Goal: Check status: Check status

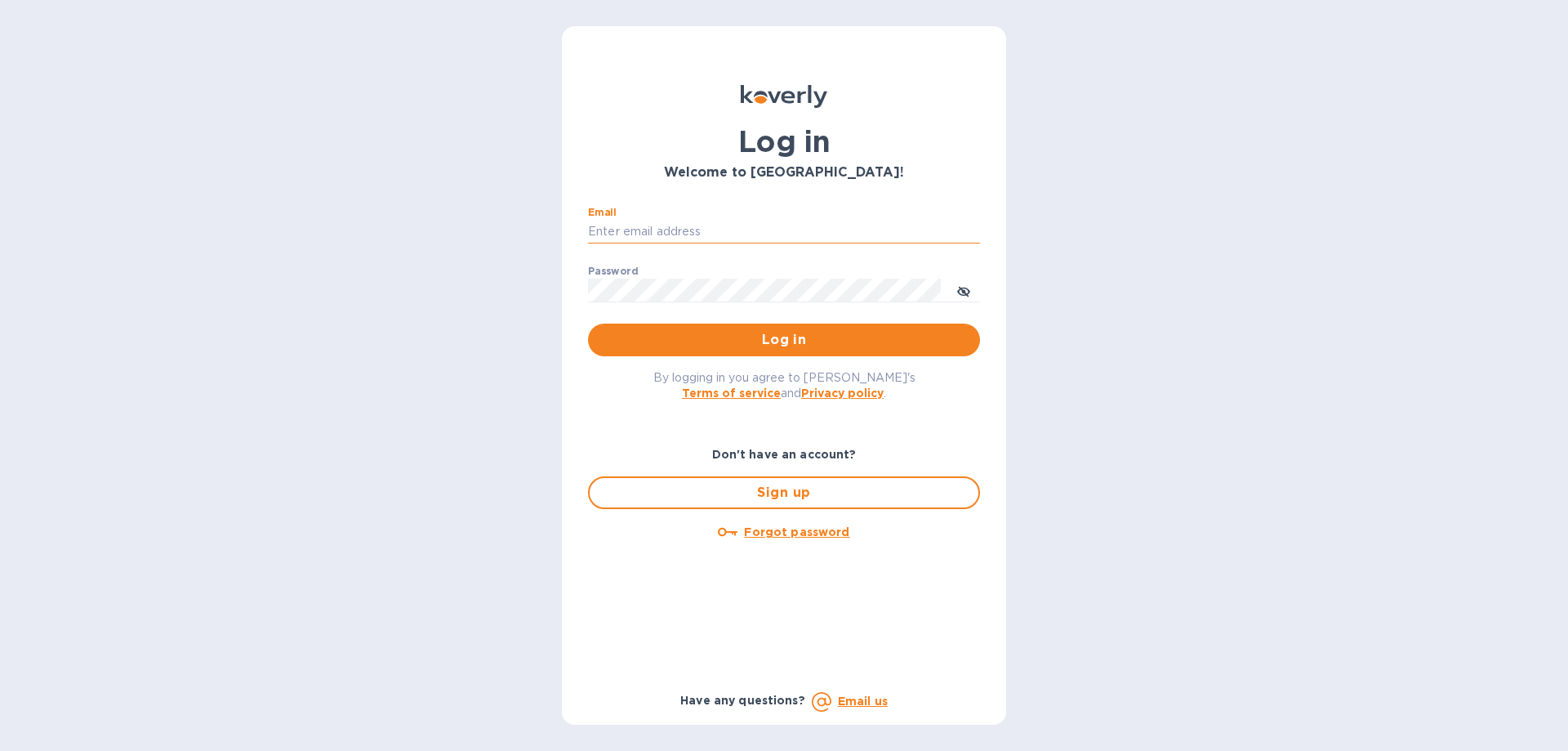
click at [683, 223] on input "Email" at bounding box center [783, 231] width 392 height 24
type input "[EMAIL_ADDRESS][DOMAIN_NAME]"
drag, startPoint x: 714, startPoint y: 243, endPoint x: 742, endPoint y: 265, distance: 35.6
click at [742, 265] on div "Email [EMAIL_ADDRESS][DOMAIN_NAME] ​ Password ​ Log in" at bounding box center [783, 281] width 392 height 150
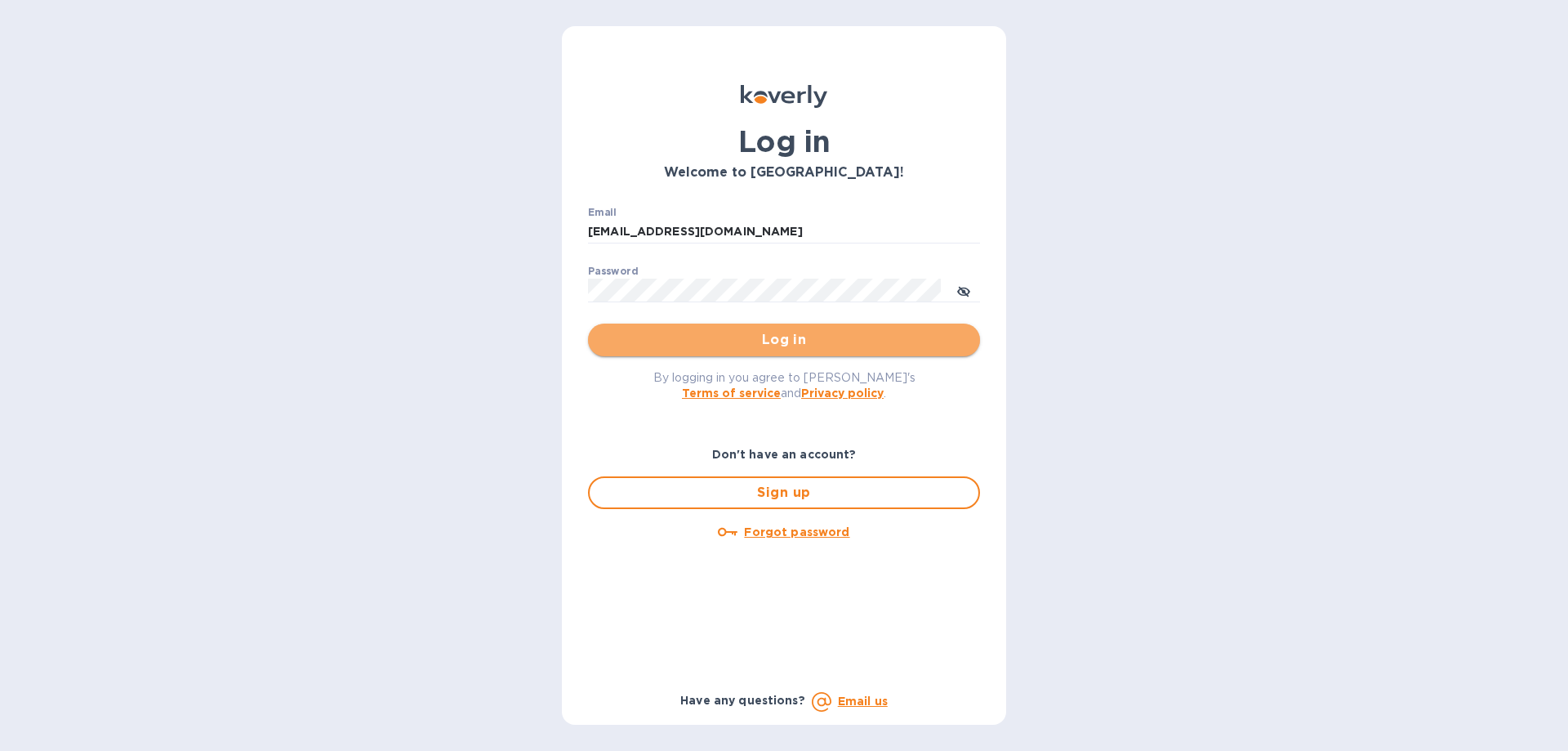
click at [779, 337] on span "Log in" at bounding box center [784, 340] width 366 height 20
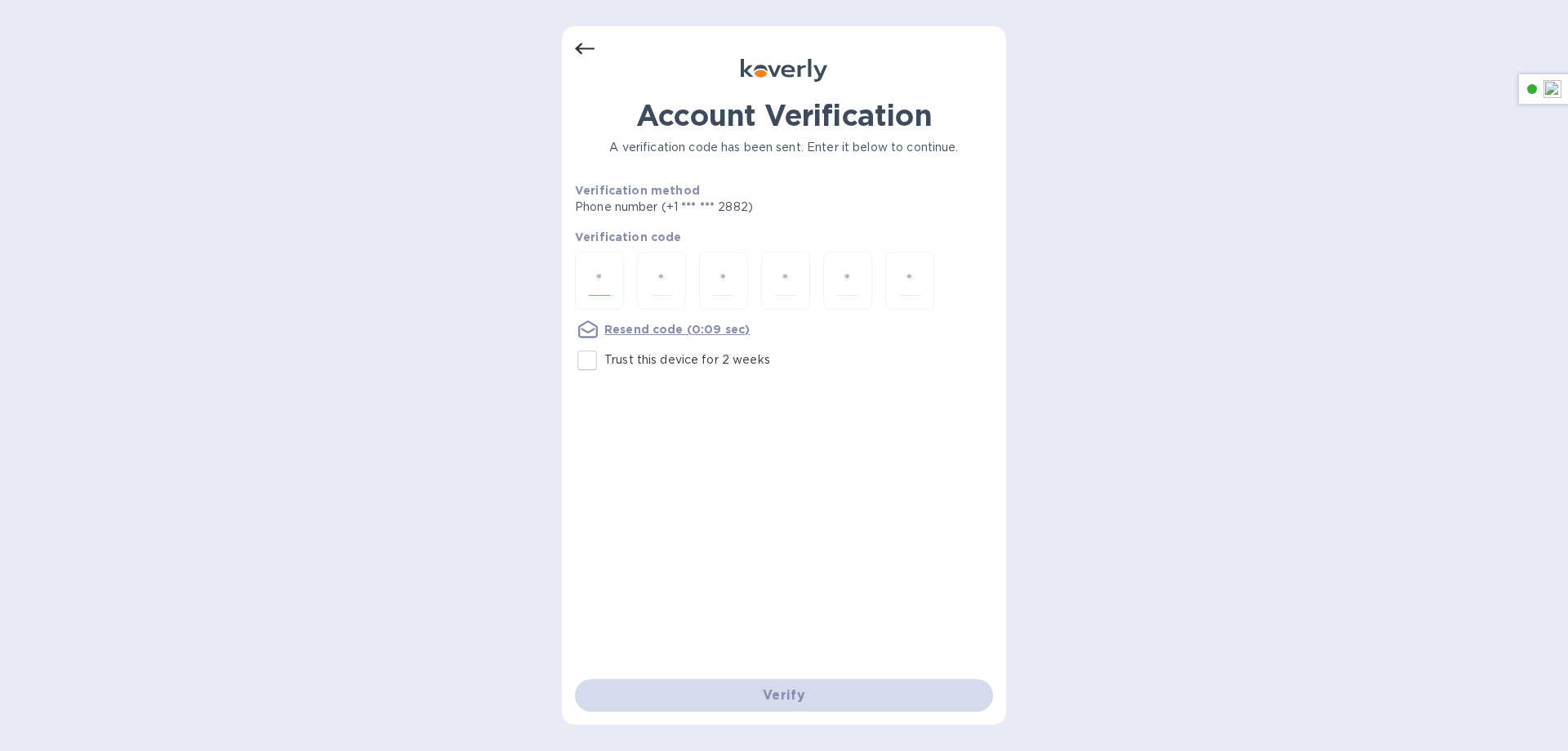
click at [590, 285] on input "number" at bounding box center [599, 281] width 22 height 31
click at [602, 270] on input "number" at bounding box center [599, 281] width 22 height 31
paste input "5"
type input "5"
type input "2"
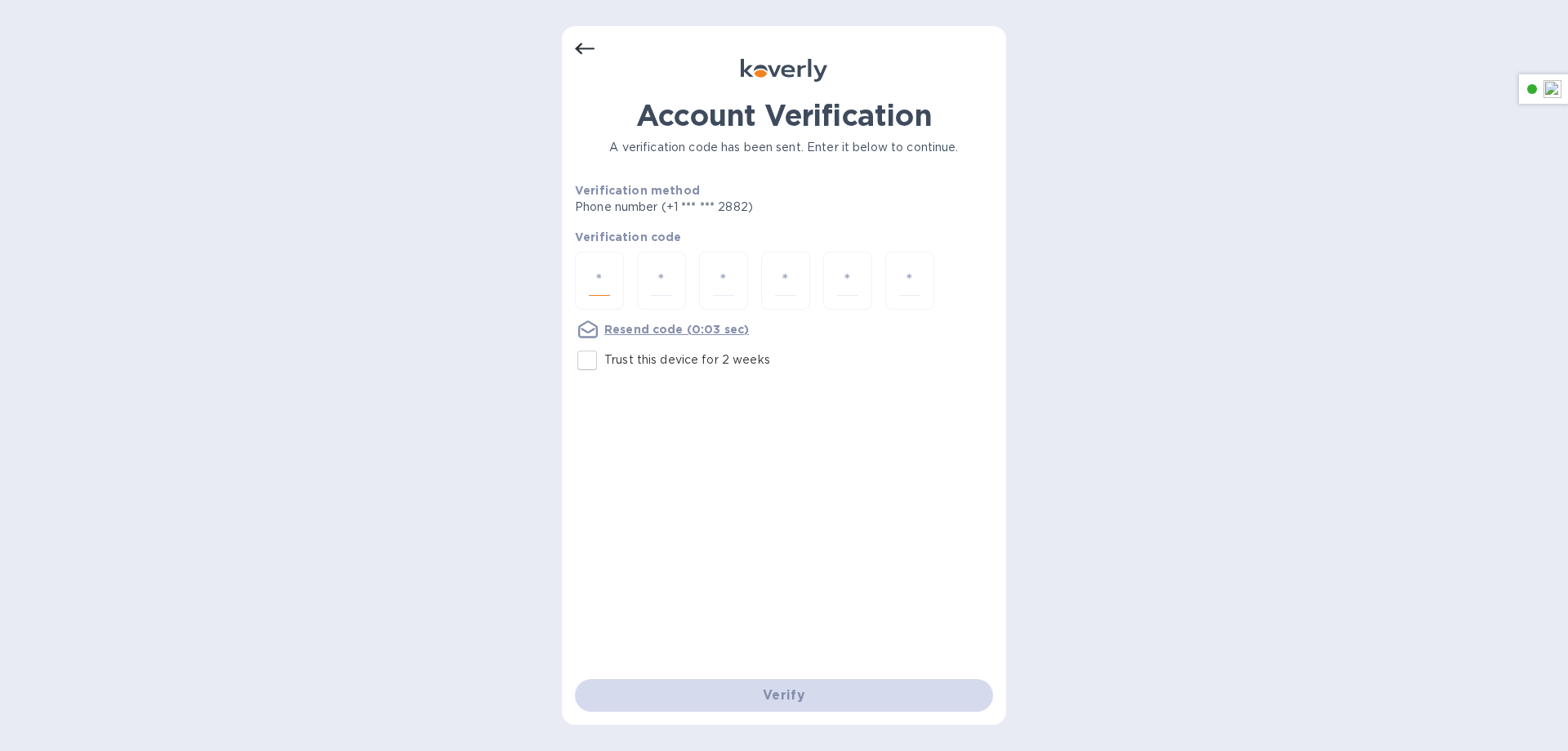
type input "4"
type input "8"
type input "4"
type input "9"
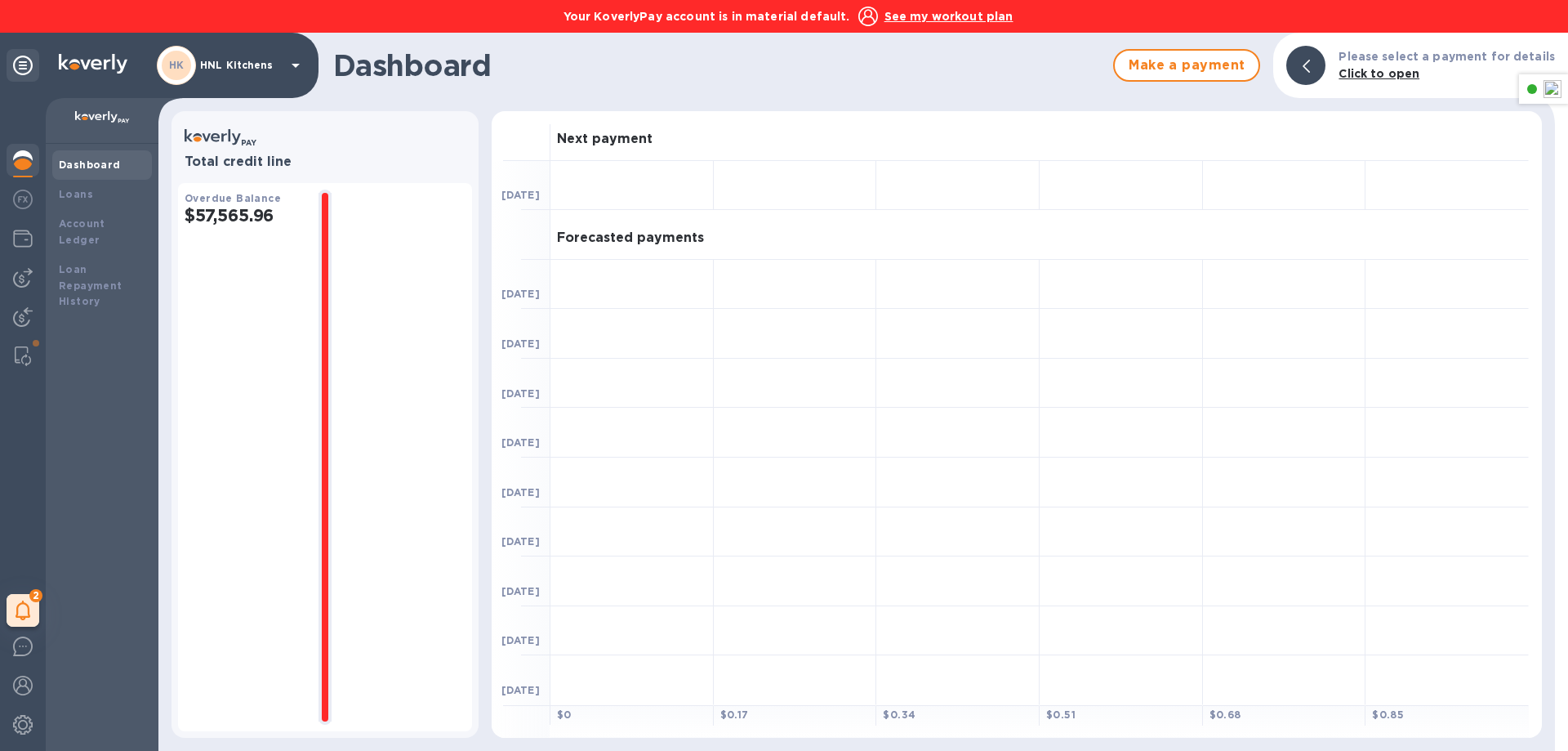
click at [931, 21] on u "See my workout plan" at bounding box center [949, 16] width 129 height 13
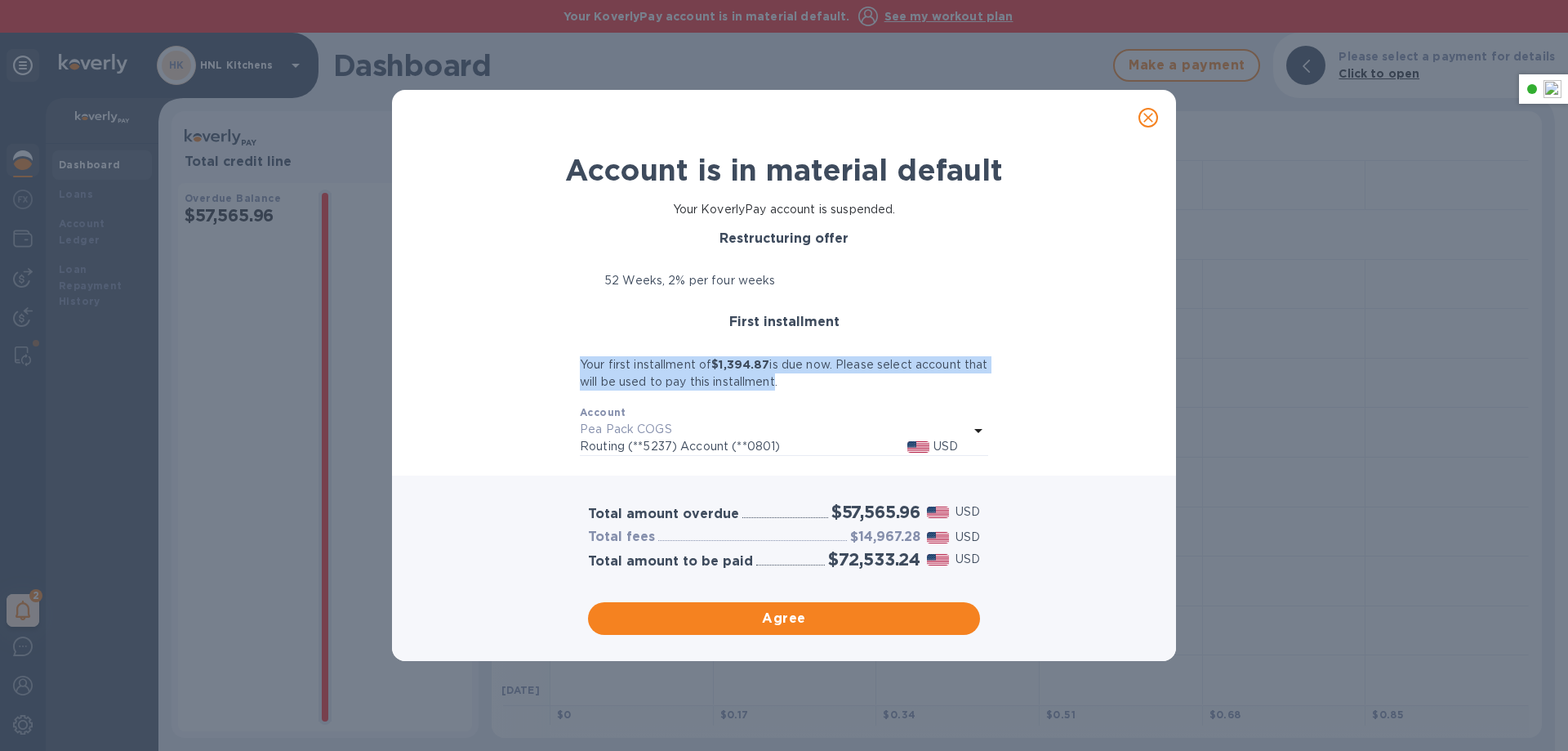
drag, startPoint x: 583, startPoint y: 364, endPoint x: 803, endPoint y: 381, distance: 220.7
click at [803, 381] on p "Your first installment of $1,394.87 is due now. Please select account that will…" at bounding box center [783, 373] width 408 height 34
click at [851, 380] on p "Your first installment of $1,394.87 is due now. Please select account that will…" at bounding box center [783, 373] width 408 height 34
drag, startPoint x: 568, startPoint y: 387, endPoint x: 801, endPoint y: 384, distance: 233.0
click at [801, 384] on div "Restructuring offer 52 Weeks, 2% per four weeks First installment Your first in…" at bounding box center [784, 343] width 742 height 238
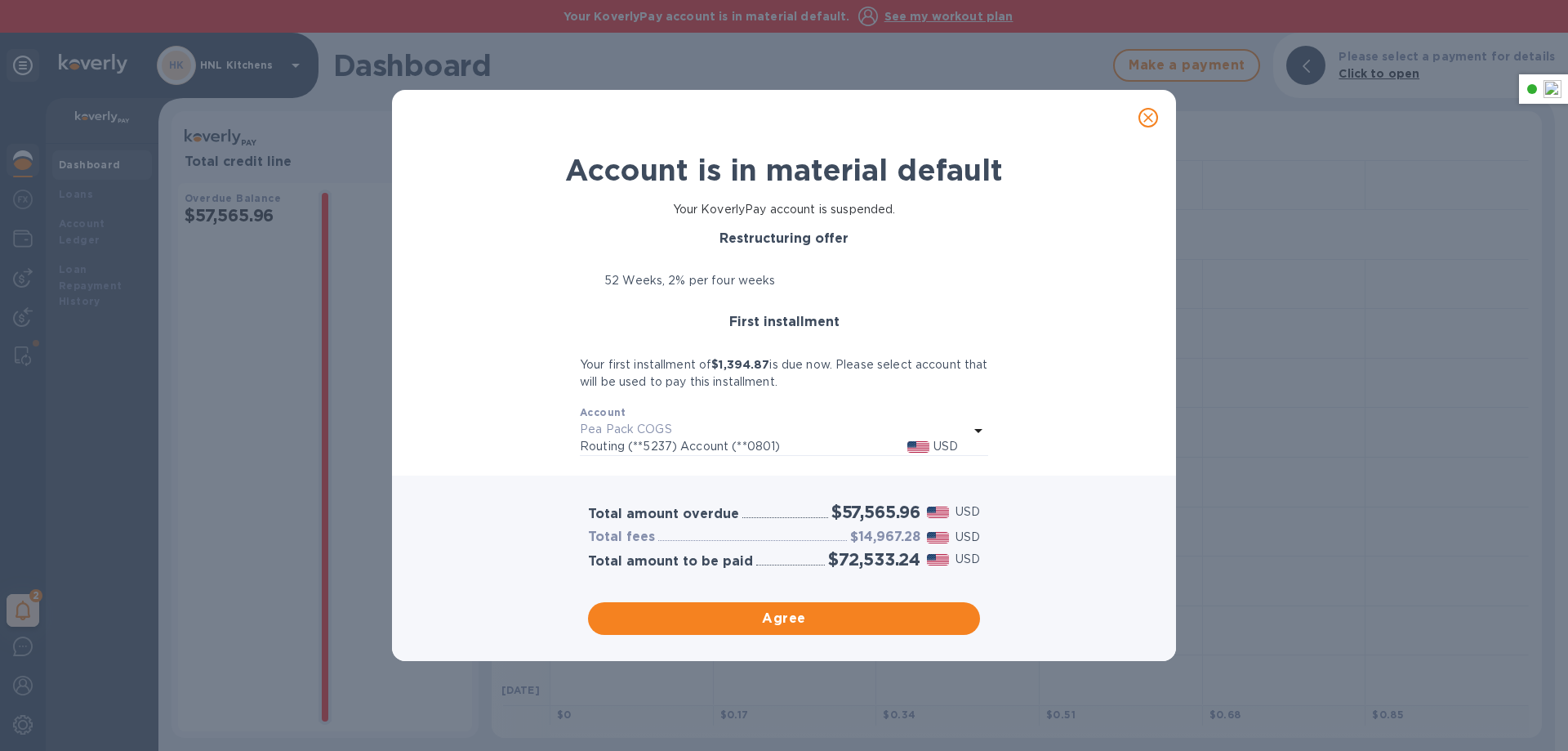
click at [720, 448] on p "Routing (**5237) Account (**0801)" at bounding box center [743, 446] width 327 height 17
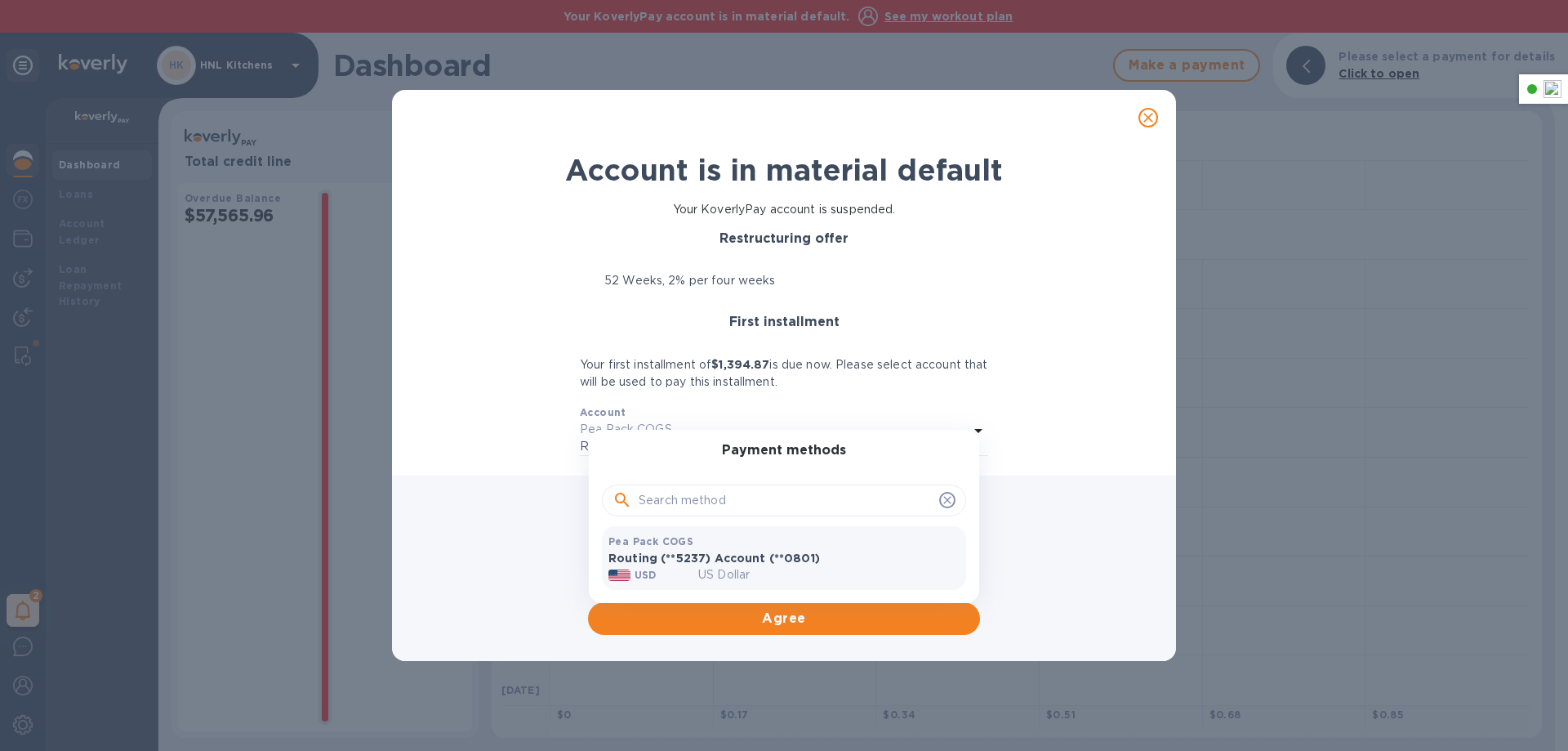
click at [476, 396] on div at bounding box center [784, 375] width 1568 height 751
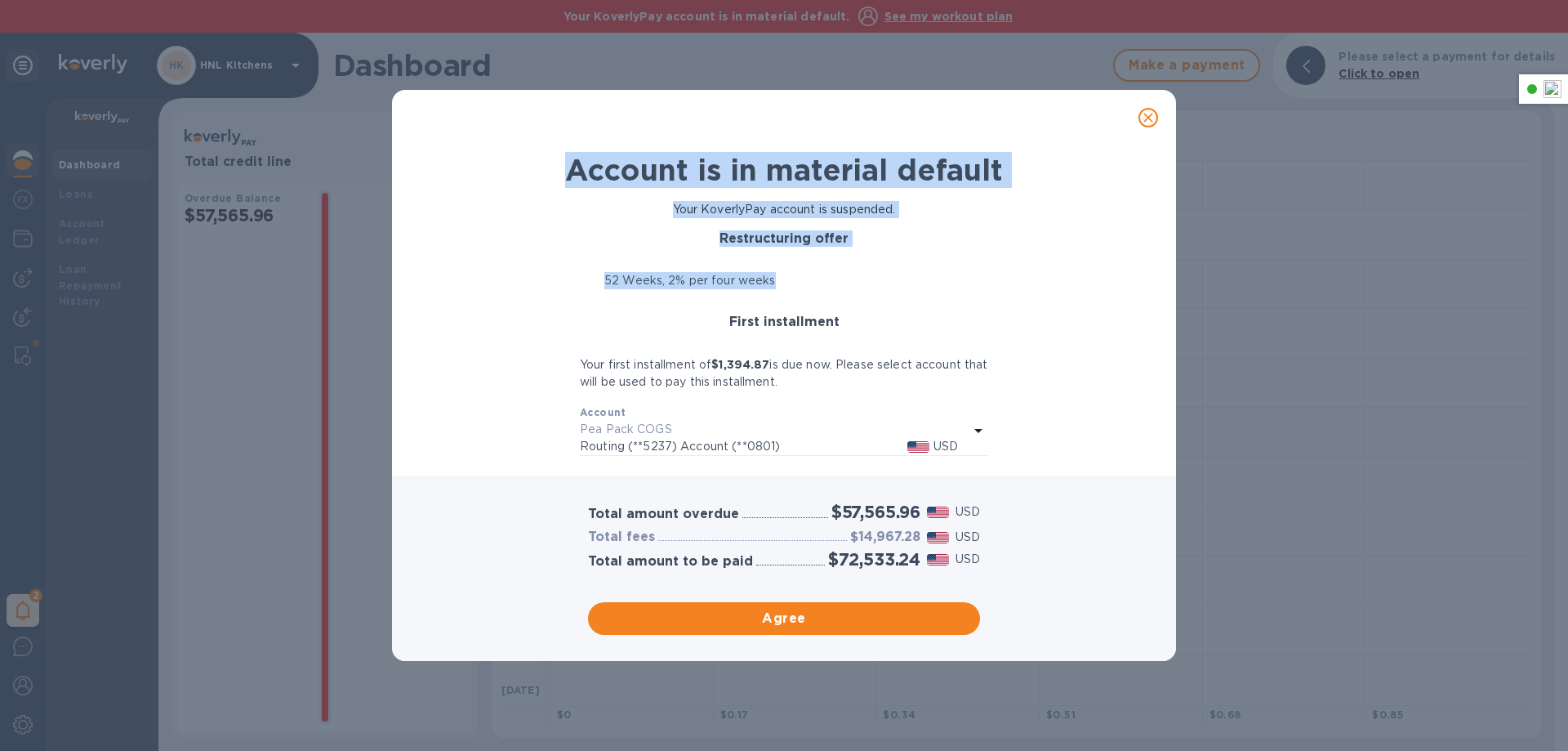
drag, startPoint x: 562, startPoint y: 170, endPoint x: 812, endPoint y: 278, distance: 272.3
click at [812, 278] on div "Account is in material default Your KoverlyPay account is suspended. Restructur…" at bounding box center [784, 303] width 742 height 317
click at [742, 283] on p "52 Weeks, 2% per four weeks" at bounding box center [690, 280] width 171 height 17
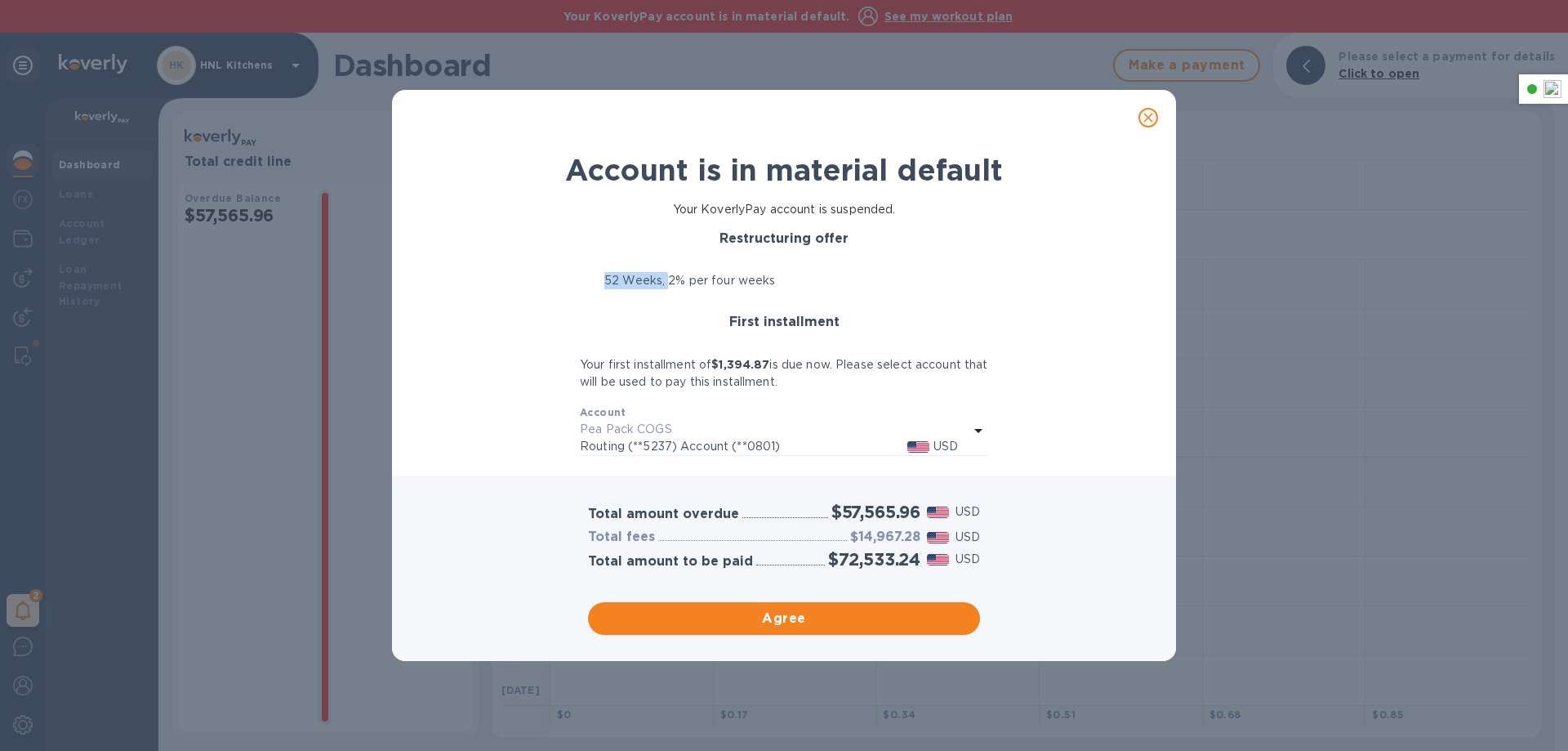
drag, startPoint x: 599, startPoint y: 279, endPoint x: 666, endPoint y: 270, distance: 67.6
click at [666, 270] on div "Restructuring offer 52 Weeks, 2% per four weeks" at bounding box center [783, 274] width 408 height 84
drag, startPoint x: 788, startPoint y: 278, endPoint x: 577, endPoint y: 284, distance: 211.1
click at [577, 284] on div "Restructuring offer 52 Weeks, 2% per four weeks First installment Your first in…" at bounding box center [784, 343] width 742 height 238
drag, startPoint x: 578, startPoint y: 363, endPoint x: 855, endPoint y: 382, distance: 277.7
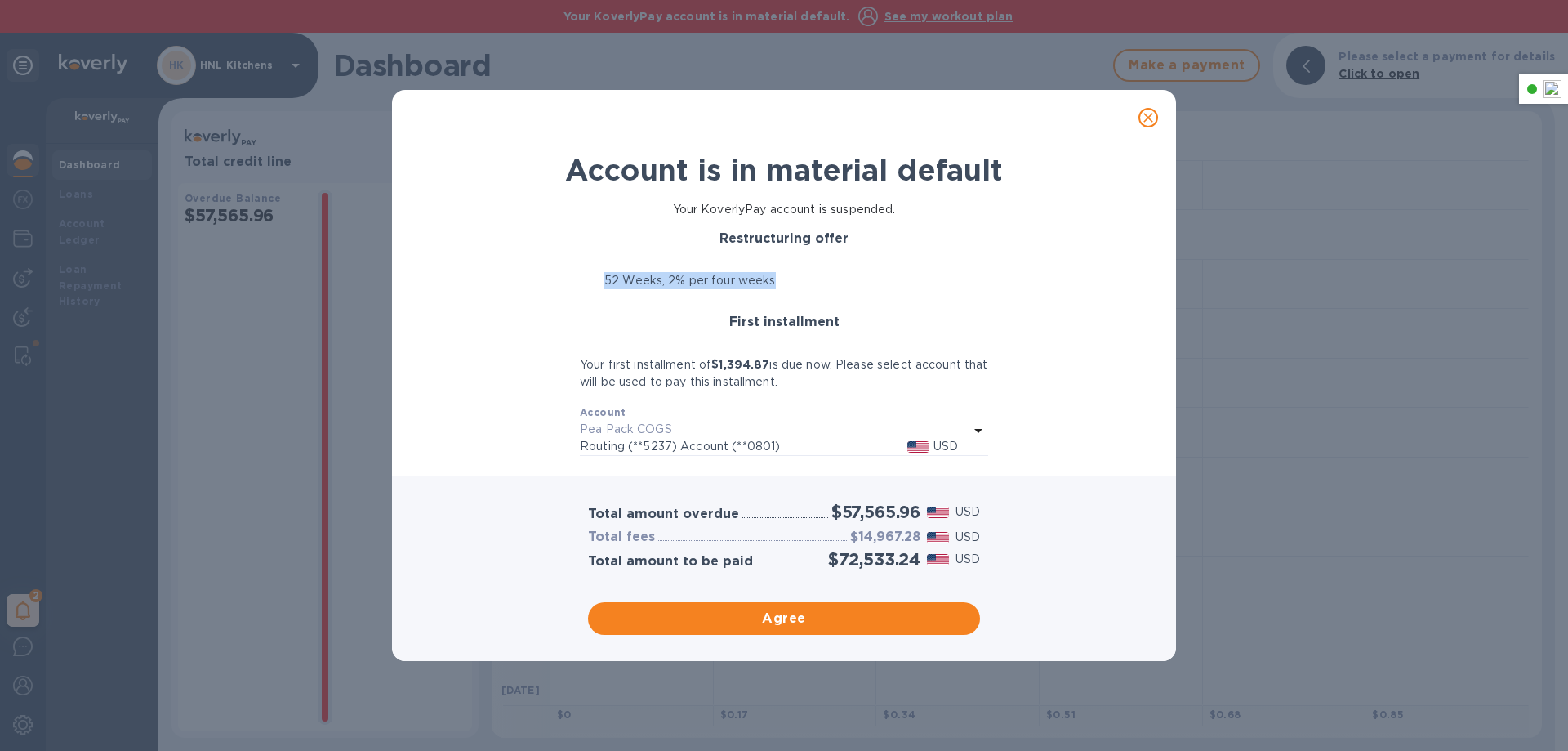
click at [855, 382] on div "Restructuring offer 52 Weeks, 2% per four weeks First installment Your first in…" at bounding box center [784, 343] width 742 height 238
drag, startPoint x: 589, startPoint y: 535, endPoint x: 579, endPoint y: 515, distance: 22.4
click at [579, 515] on div "Total amount overdue $57,565.96 USD Total fees $14,967.28 USD Total amount to b…" at bounding box center [784, 568] width 784 height 186
click at [1148, 120] on icon "close" at bounding box center [1148, 118] width 16 height 16
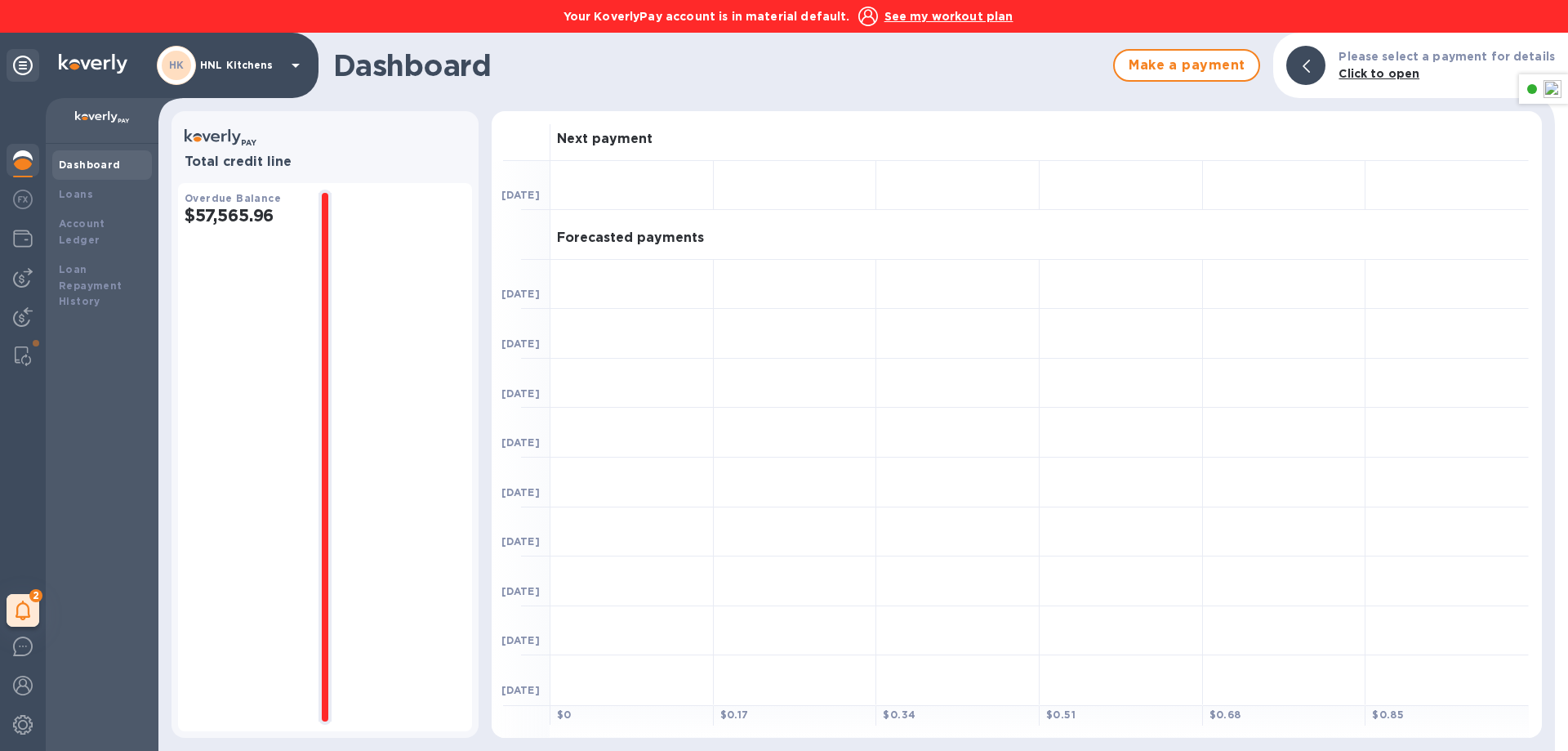
click at [334, 336] on div at bounding box center [325, 457] width 39 height 535
drag, startPoint x: 260, startPoint y: 223, endPoint x: 232, endPoint y: 211, distance: 30.5
click at [232, 211] on h2 "$57,565.96" at bounding box center [245, 214] width 121 height 21
click at [290, 319] on div "Overdue Balance $57,565.96" at bounding box center [245, 457] width 121 height 535
click at [66, 175] on div "Dashboard" at bounding box center [101, 164] width 100 height 30
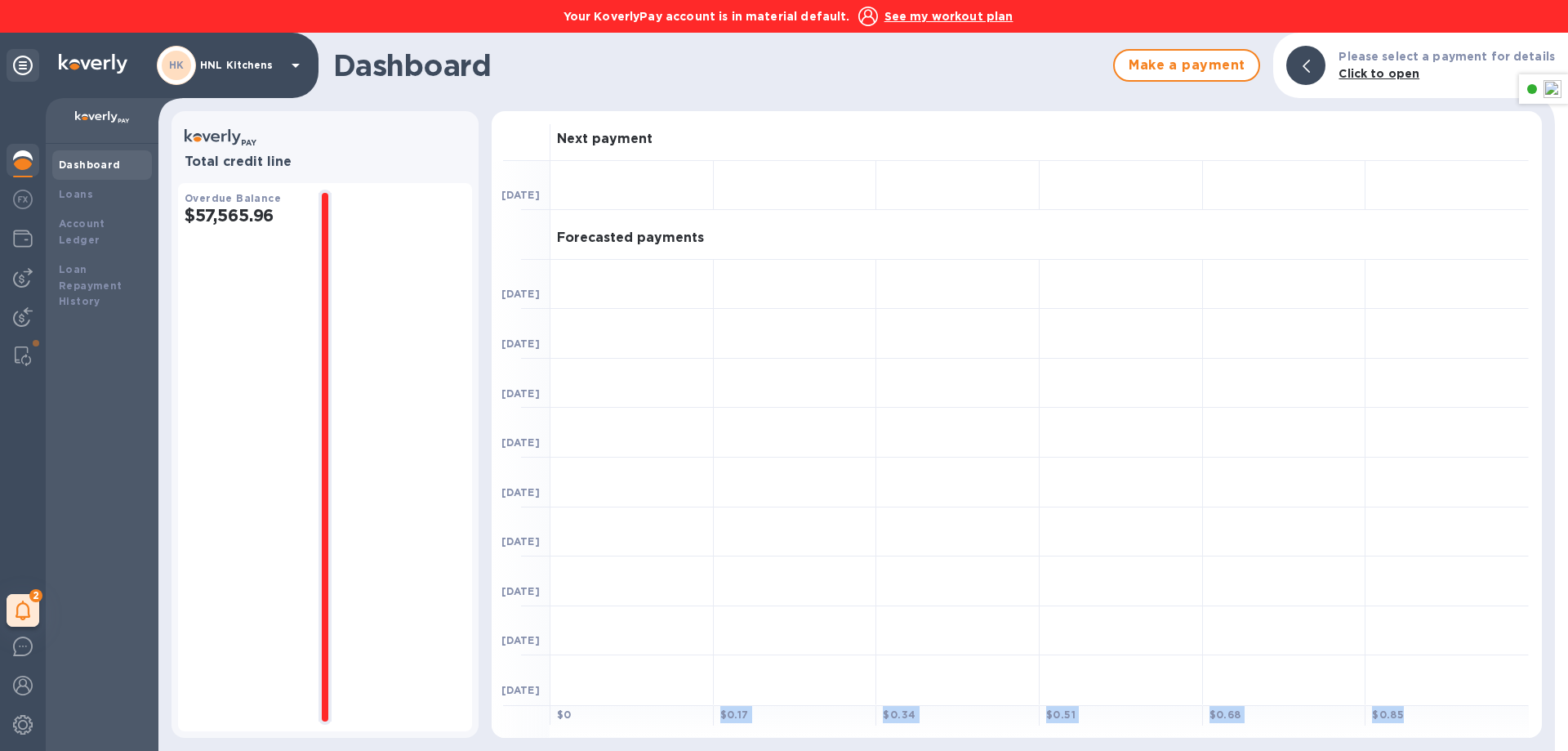
drag, startPoint x: 1411, startPoint y: 718, endPoint x: 706, endPoint y: 719, distance: 705.0
click at [706, 719] on div "$ 0 $ 0.17 $ 0.34 $ 0.51 $ 0.68 $ 0.85" at bounding box center [1040, 721] width 979 height 32
drag, startPoint x: 551, startPoint y: 234, endPoint x: 717, endPoint y: 244, distance: 166.3
click at [717, 244] on div "Forecasted payments" at bounding box center [1040, 235] width 979 height 50
click at [88, 196] on b "Loans" at bounding box center [76, 194] width 34 height 13
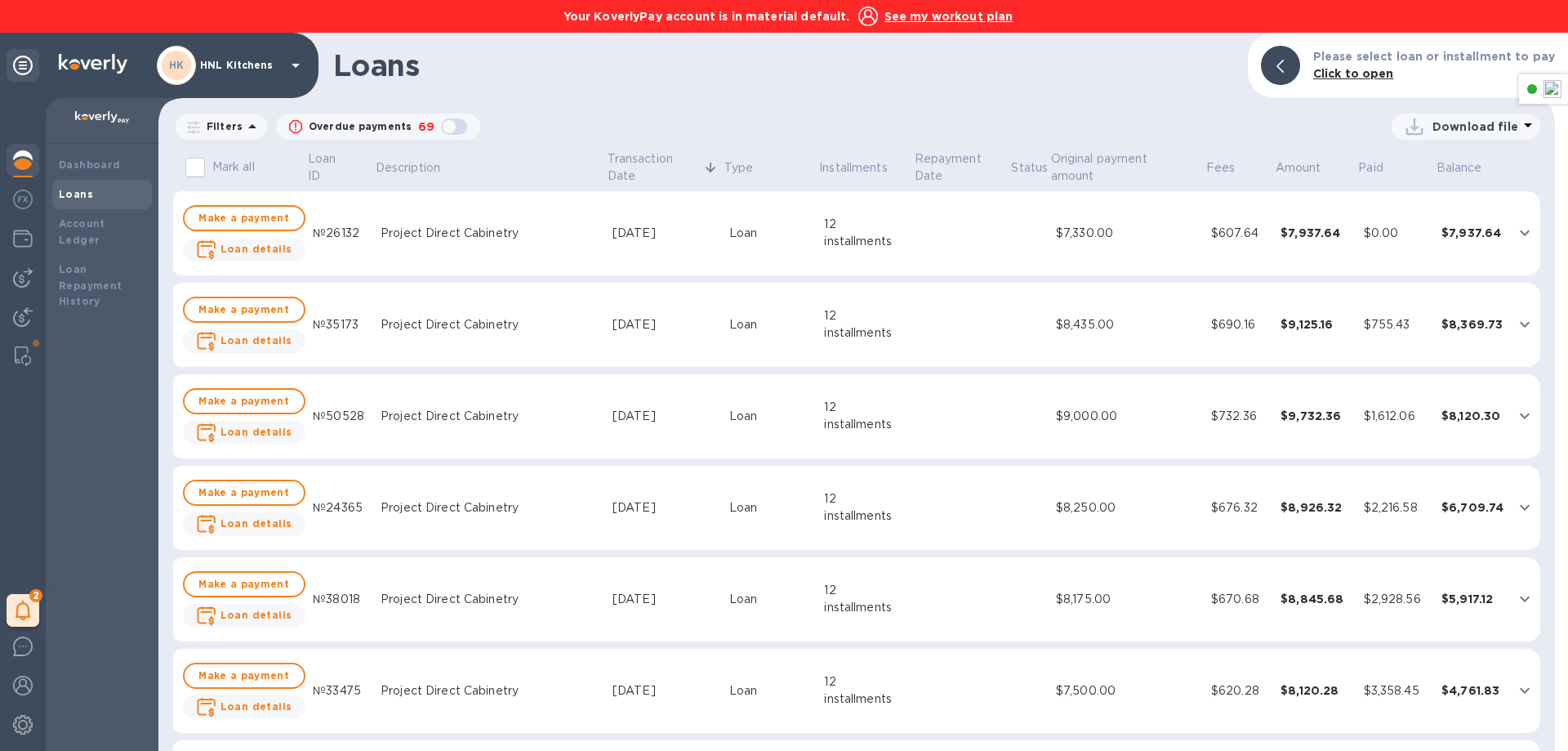
click at [439, 127] on div "button" at bounding box center [454, 126] width 32 height 22
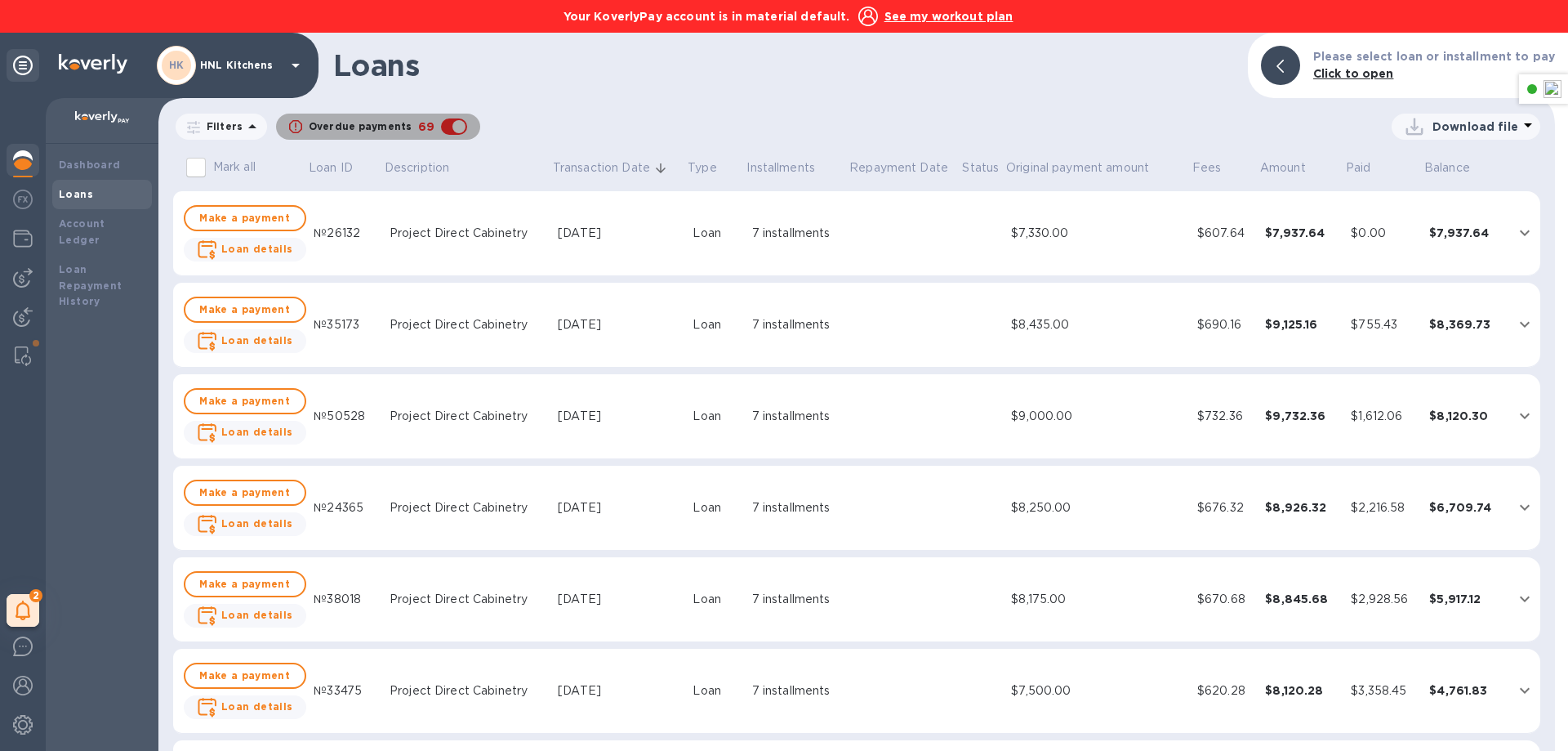
click at [439, 127] on div "button" at bounding box center [454, 126] width 32 height 22
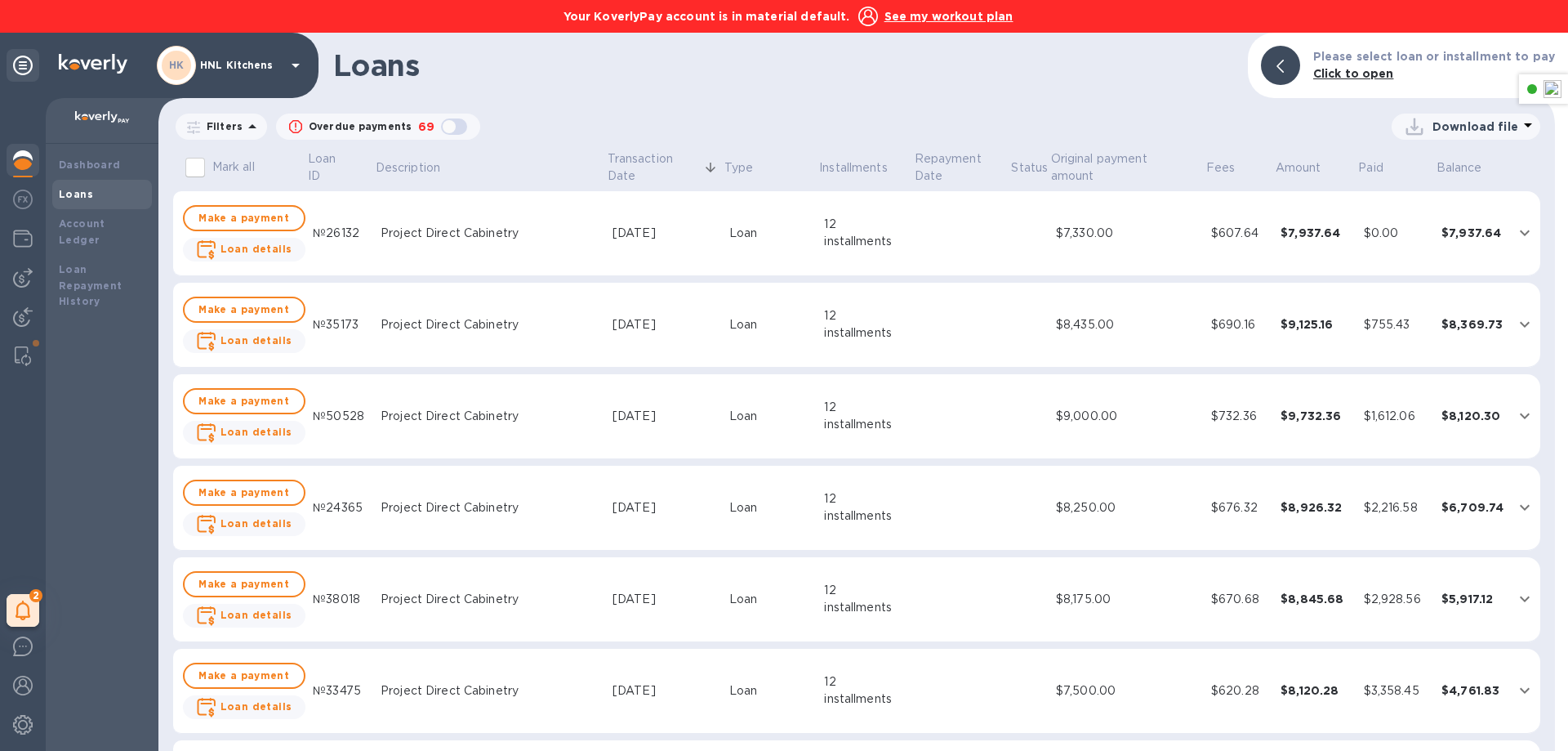
click at [439, 127] on div "button" at bounding box center [454, 126] width 32 height 22
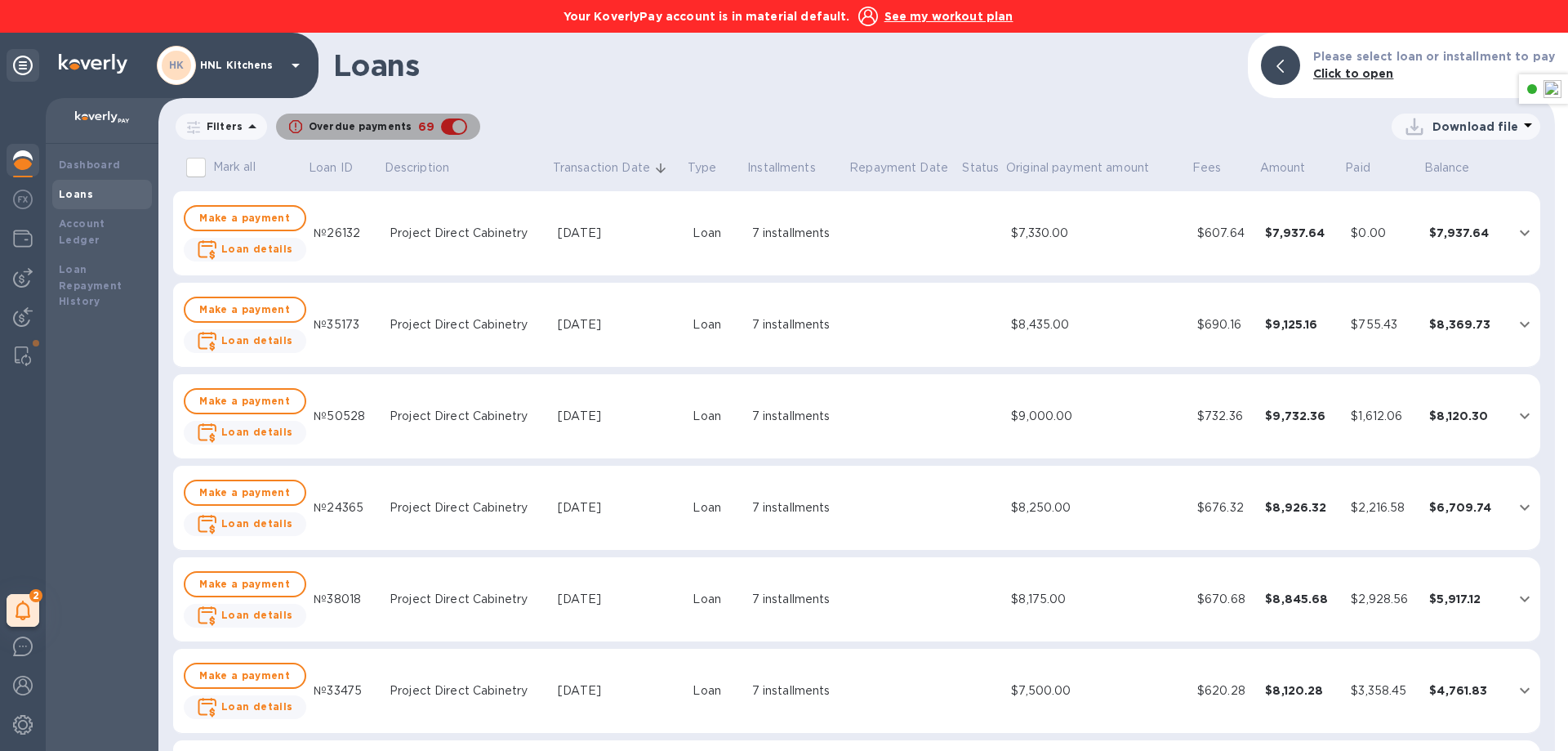
click at [439, 127] on div "button" at bounding box center [454, 126] width 32 height 22
checkbox input "false"
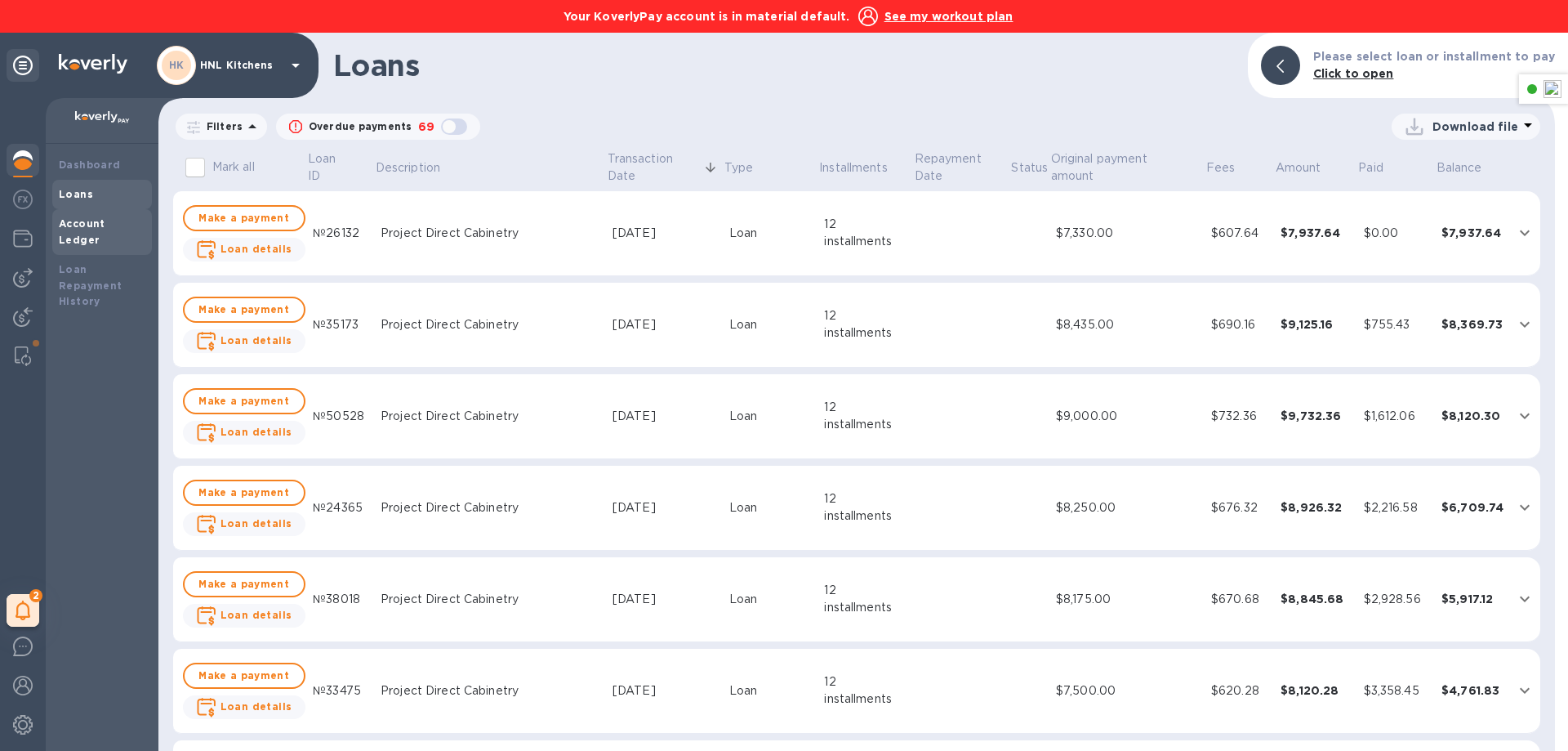
click at [88, 231] on div "Account Ledger" at bounding box center [102, 231] width 86 height 32
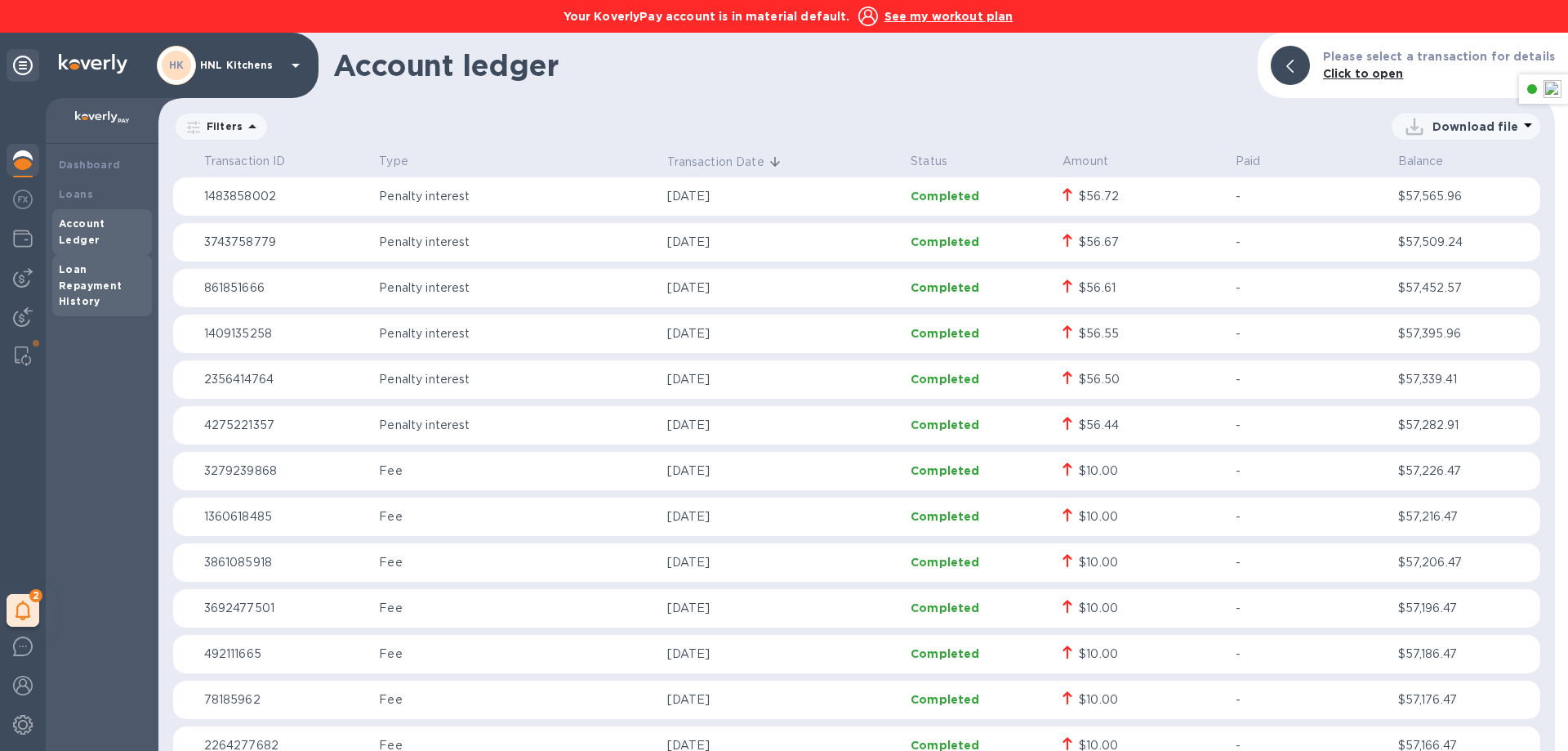
click at [81, 266] on b "Loan Repayment History" at bounding box center [91, 285] width 64 height 45
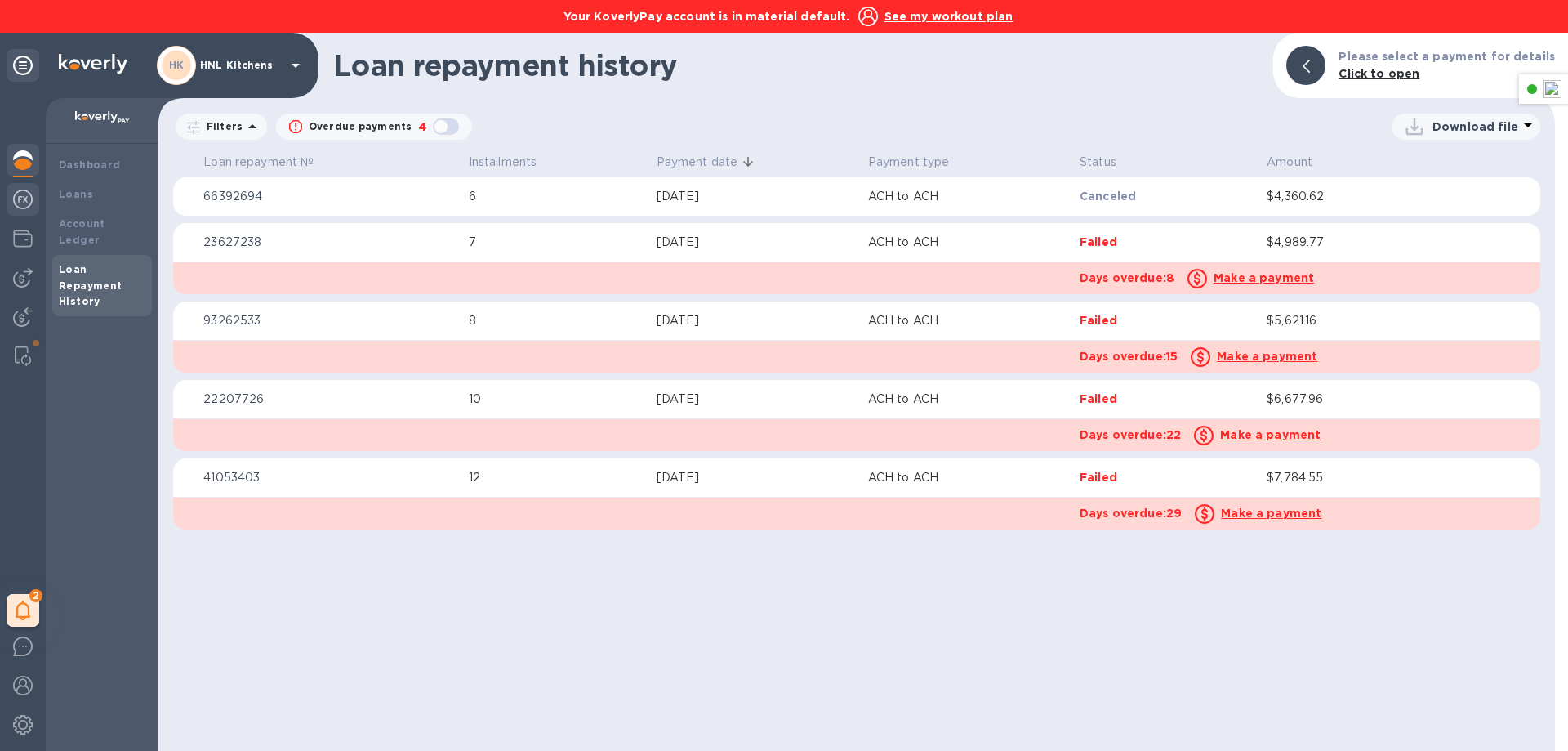
click at [22, 196] on img at bounding box center [23, 199] width 20 height 20
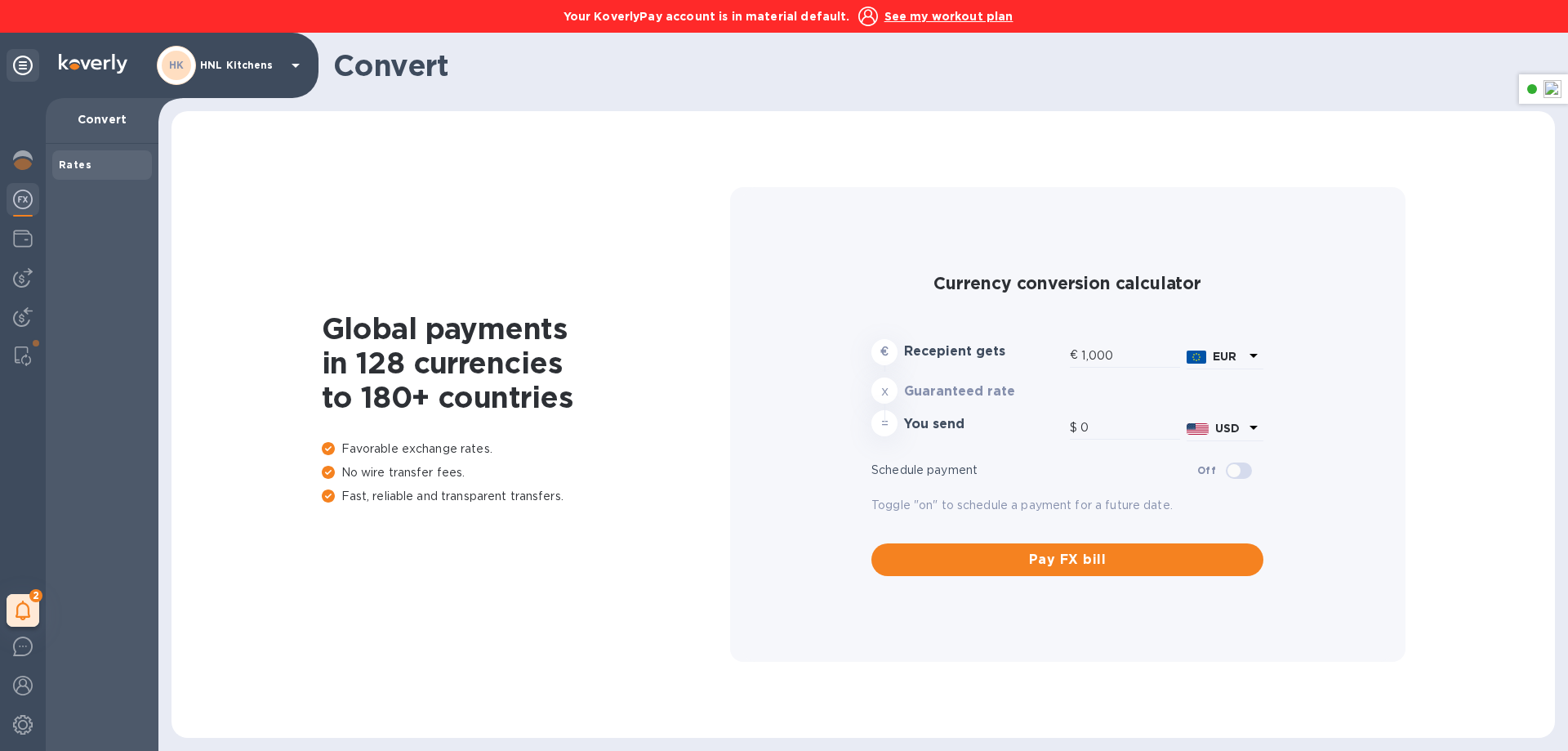
type input "1,194.03"
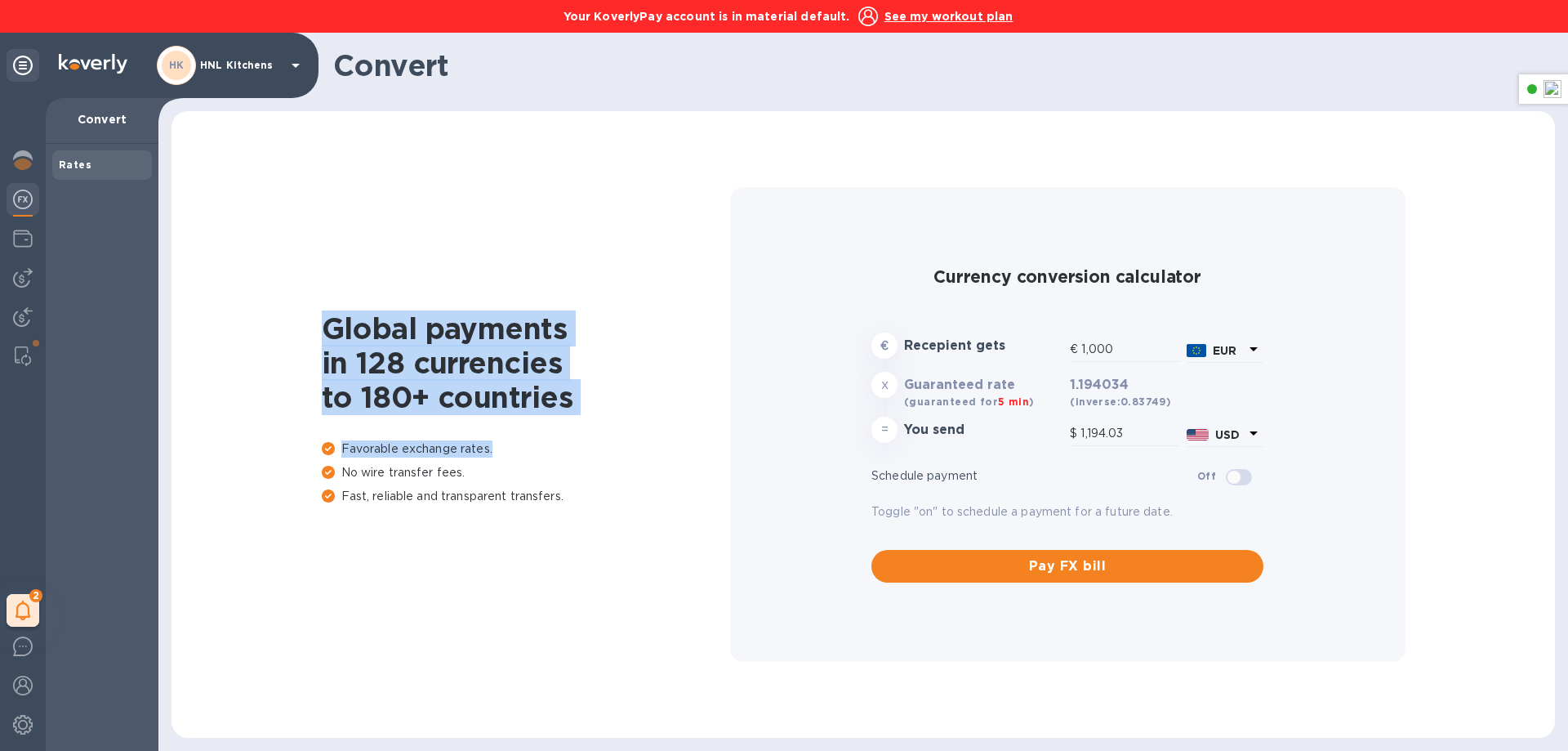
drag, startPoint x: 322, startPoint y: 319, endPoint x: 216, endPoint y: 423, distance: 148.5
click at [597, 428] on div "Global payments in 128 currencies to 180+ countries Favorable exchange rates. N…" at bounding box center [526, 424] width 408 height 226
click at [28, 235] on img at bounding box center [23, 239] width 20 height 20
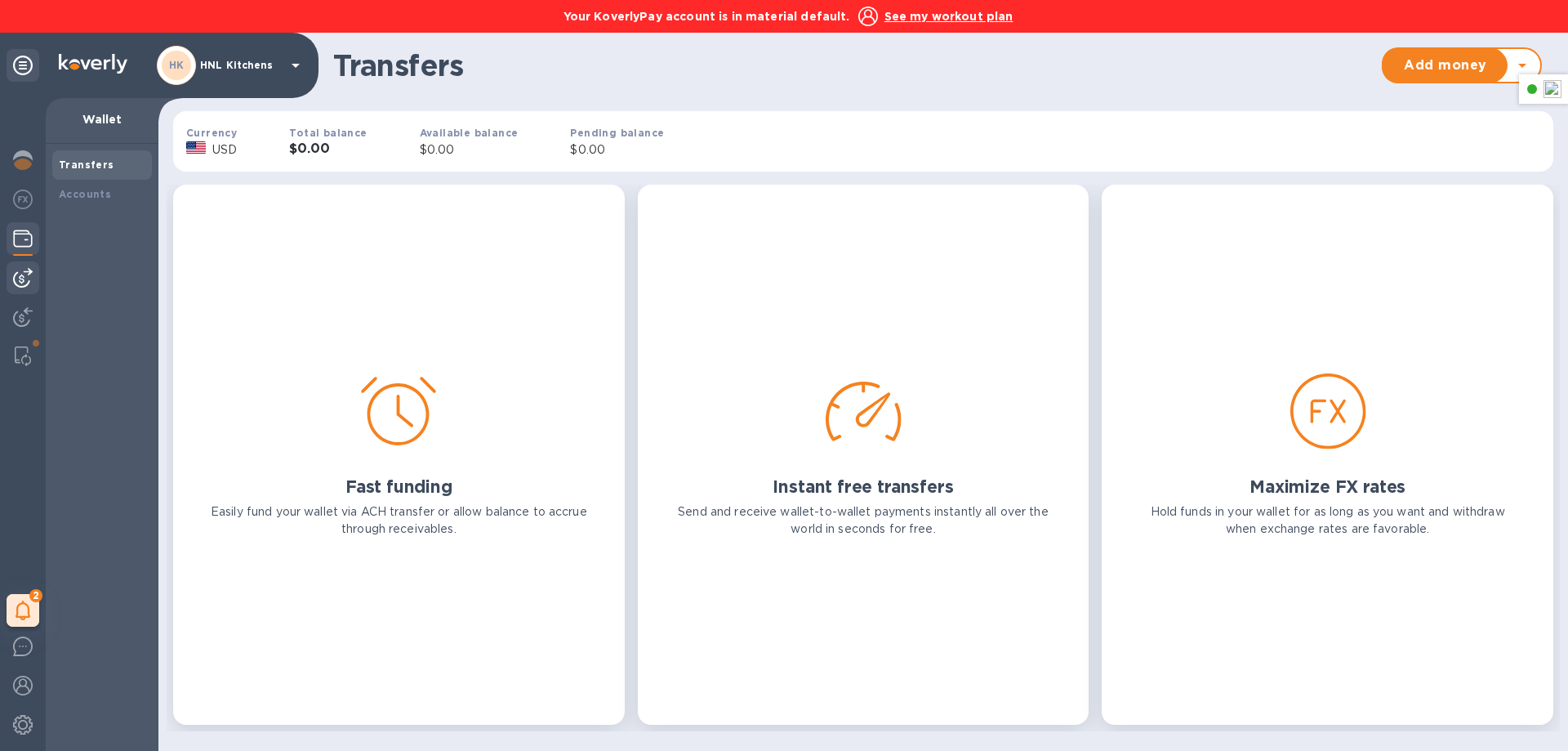
click at [13, 273] on div at bounding box center [22, 277] width 32 height 32
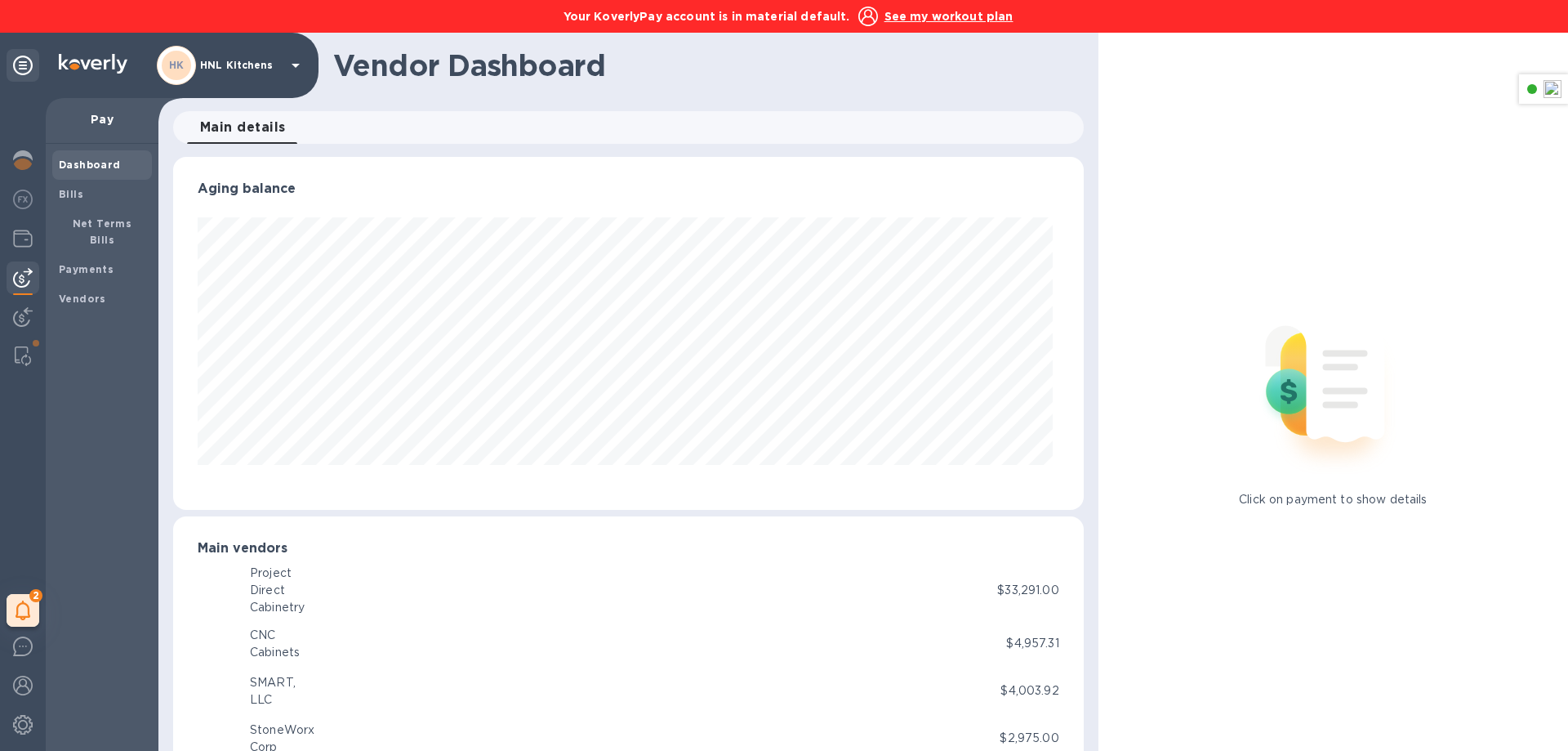
scroll to position [353, 903]
click at [15, 319] on img at bounding box center [23, 317] width 20 height 20
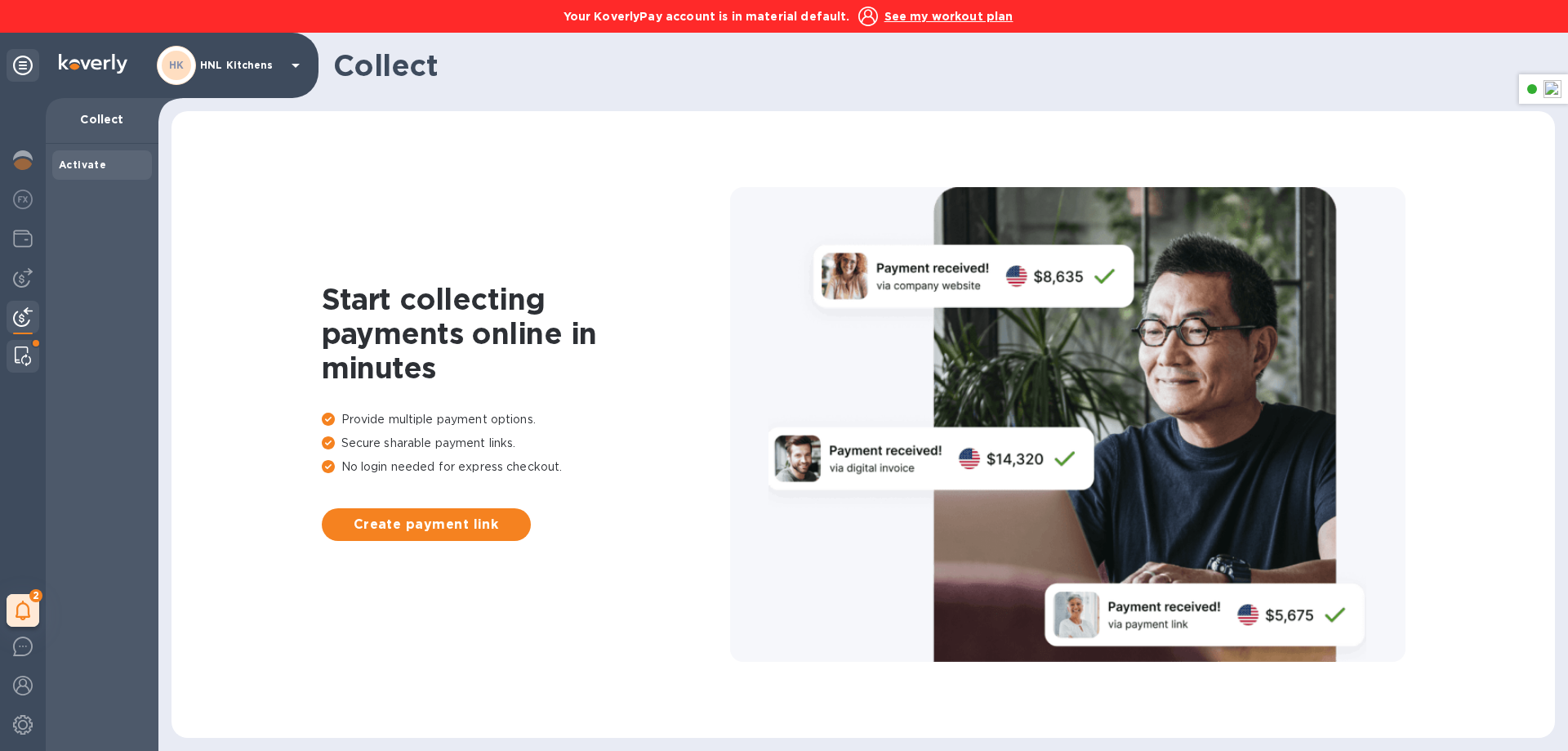
click at [18, 349] on img at bounding box center [22, 356] width 16 height 20
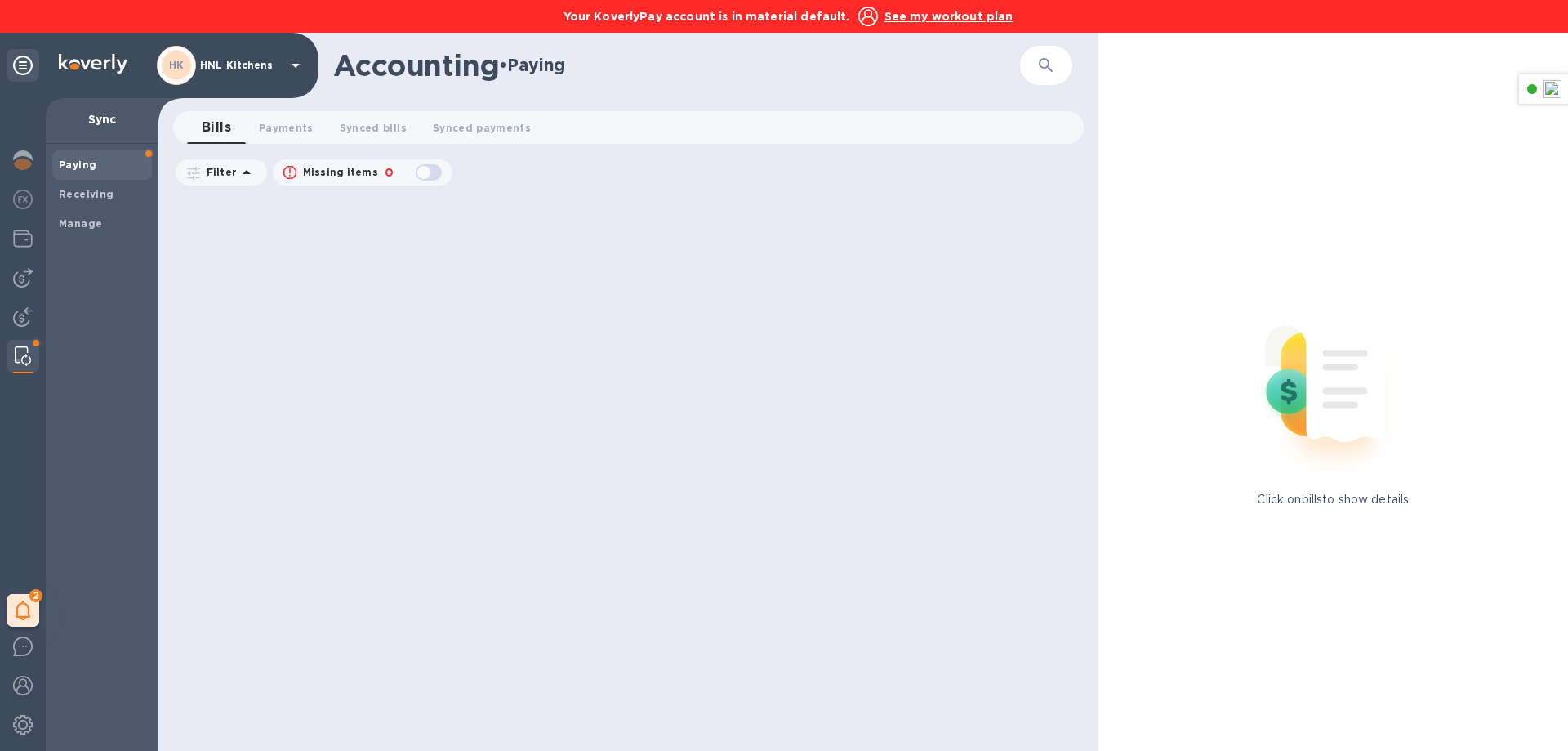
click at [1027, 378] on div at bounding box center [631, 473] width 919 height 556
